Goal: Task Accomplishment & Management: Manage account settings

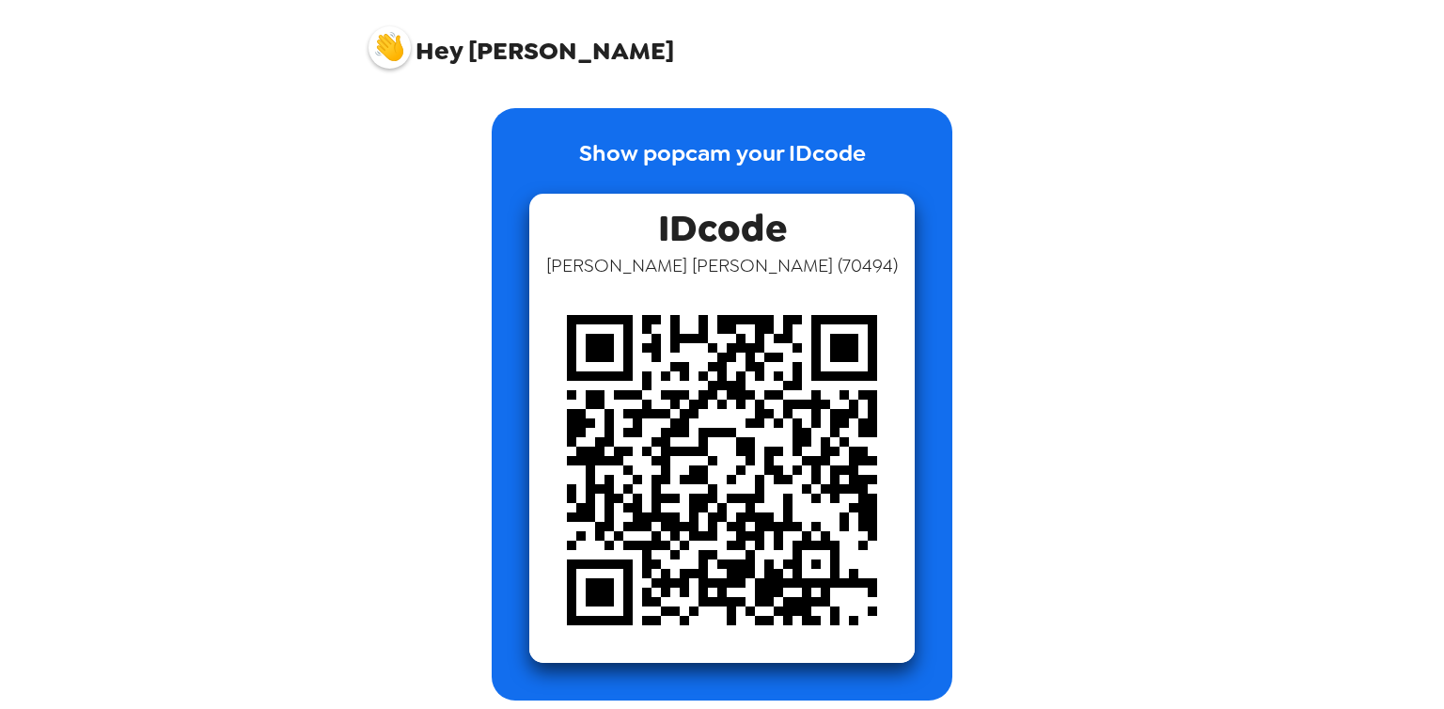
drag, startPoint x: 1098, startPoint y: 407, endPoint x: 1078, endPoint y: 525, distance: 119.4
click at [1078, 525] on div "Hey [PERSON_NAME] Show popcam your IDcode IDcode [PERSON_NAME] ( 70494 )" at bounding box center [722, 354] width 1444 height 709
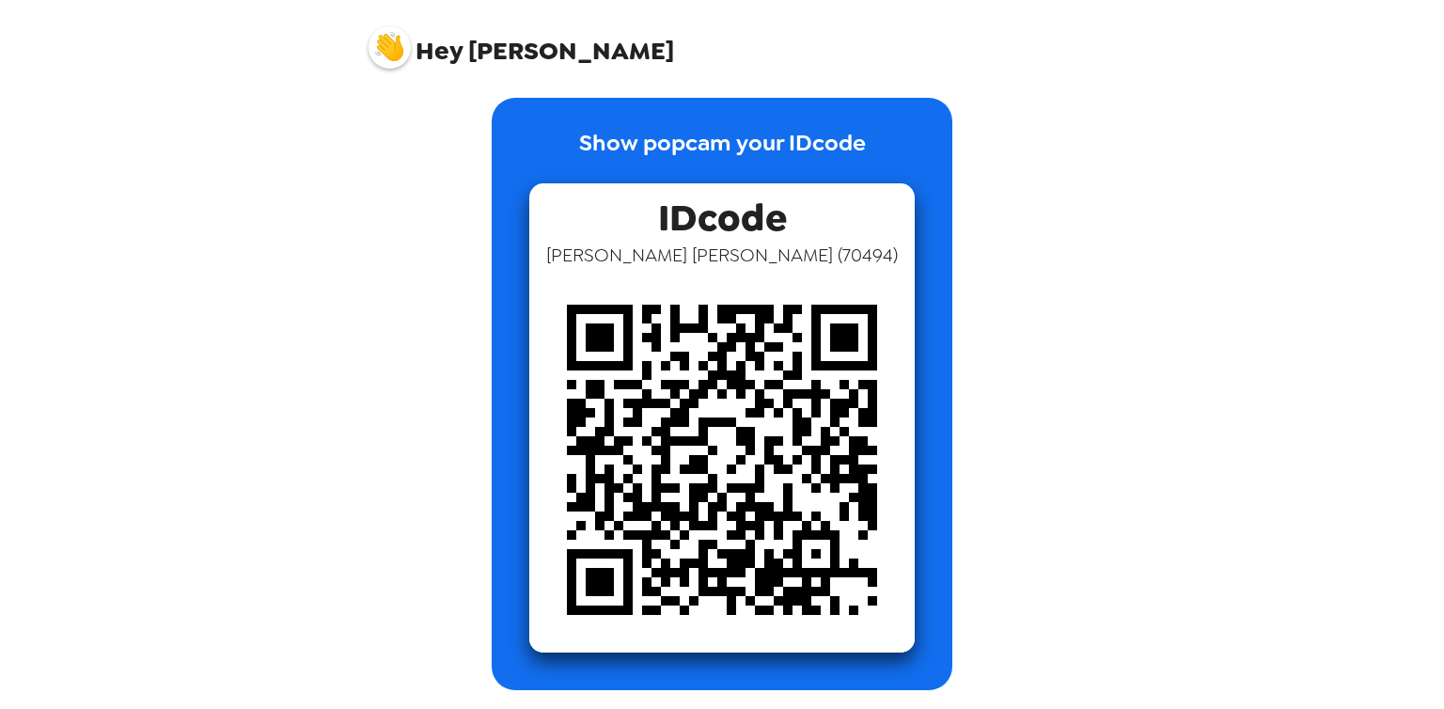
click at [396, 47] on img at bounding box center [390, 47] width 42 height 42
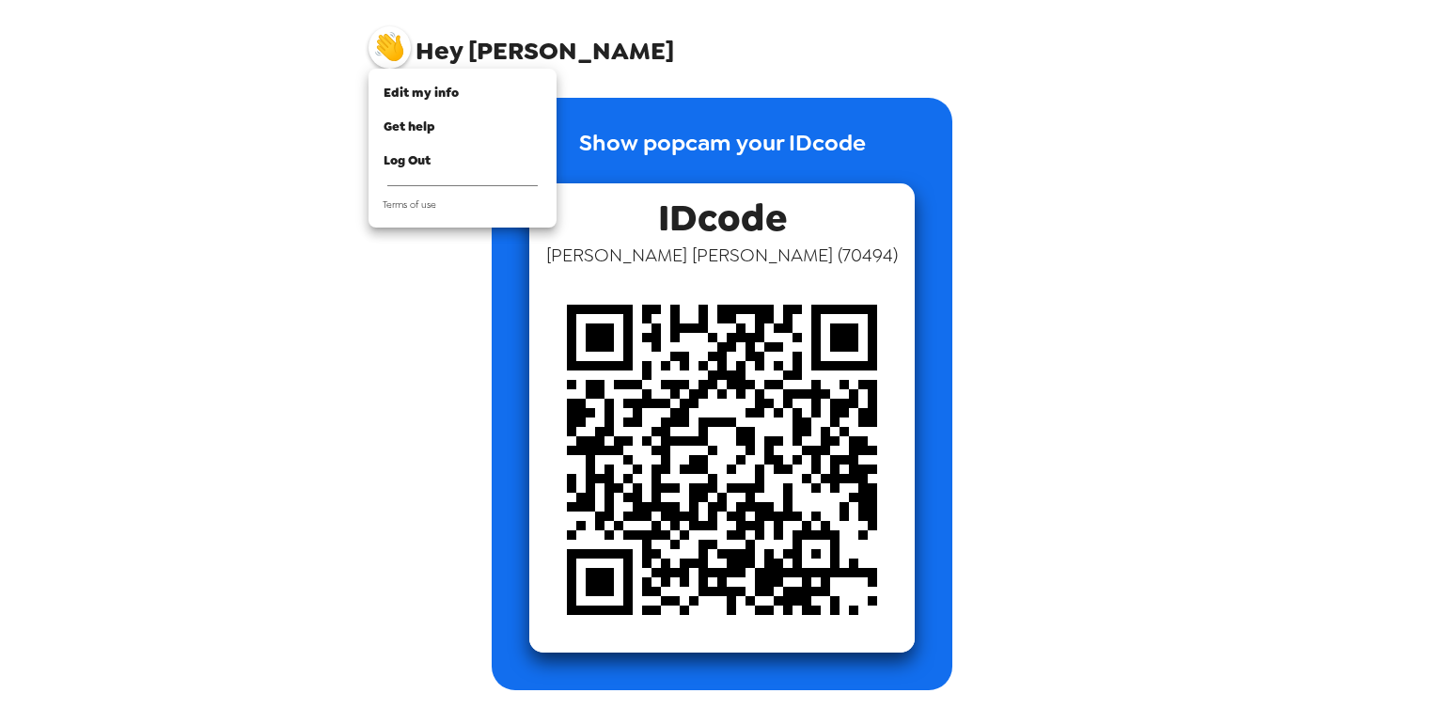
click at [321, 347] on div at bounding box center [722, 354] width 1444 height 709
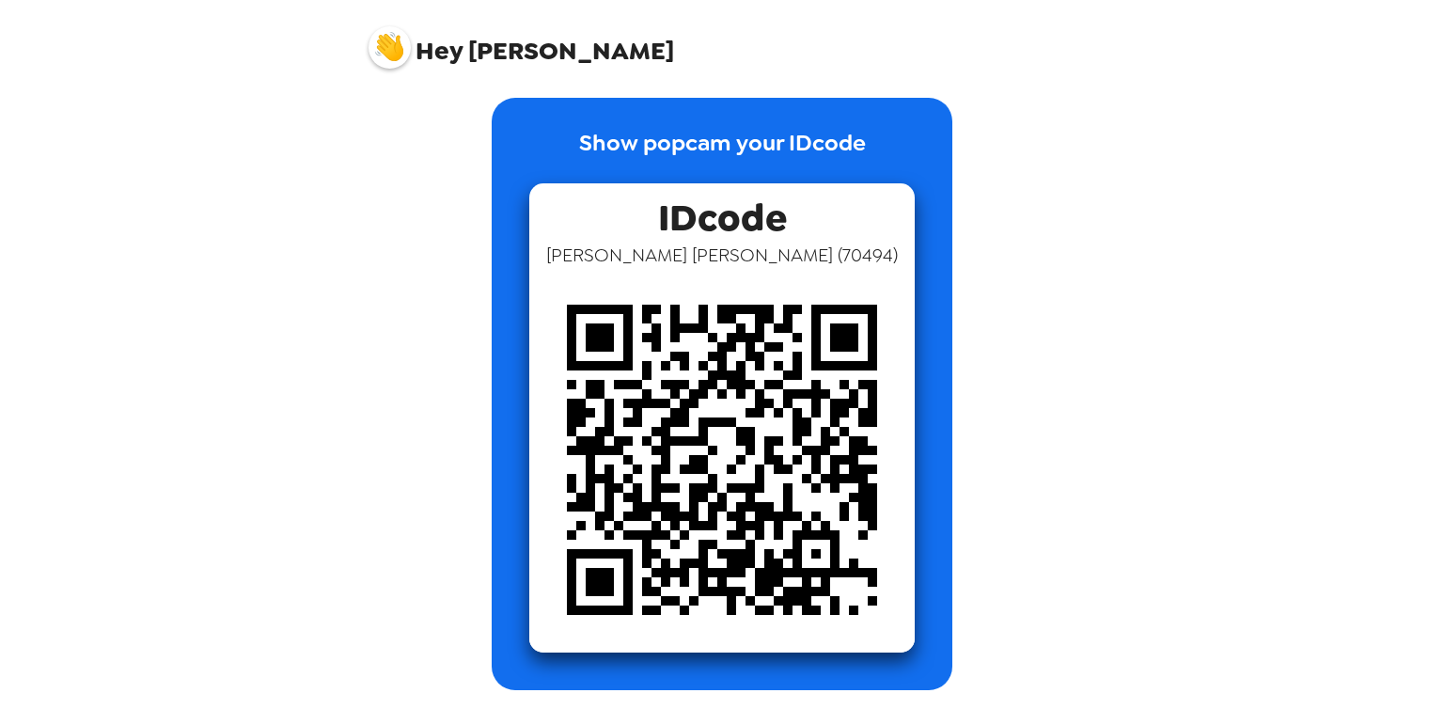
scroll to position [0, 0]
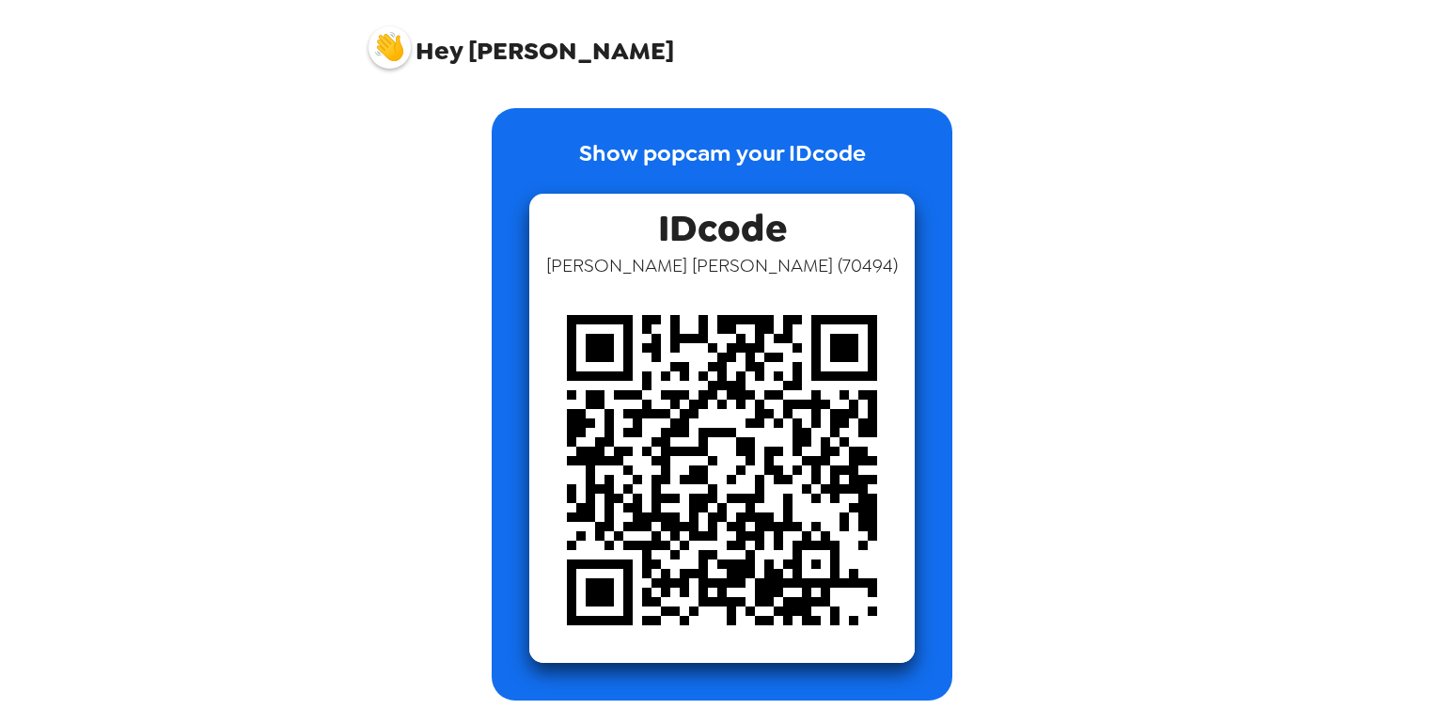
click at [750, 460] on img at bounding box center [722, 470] width 386 height 386
